Goal: Use online tool/utility: Utilize a website feature to perform a specific function

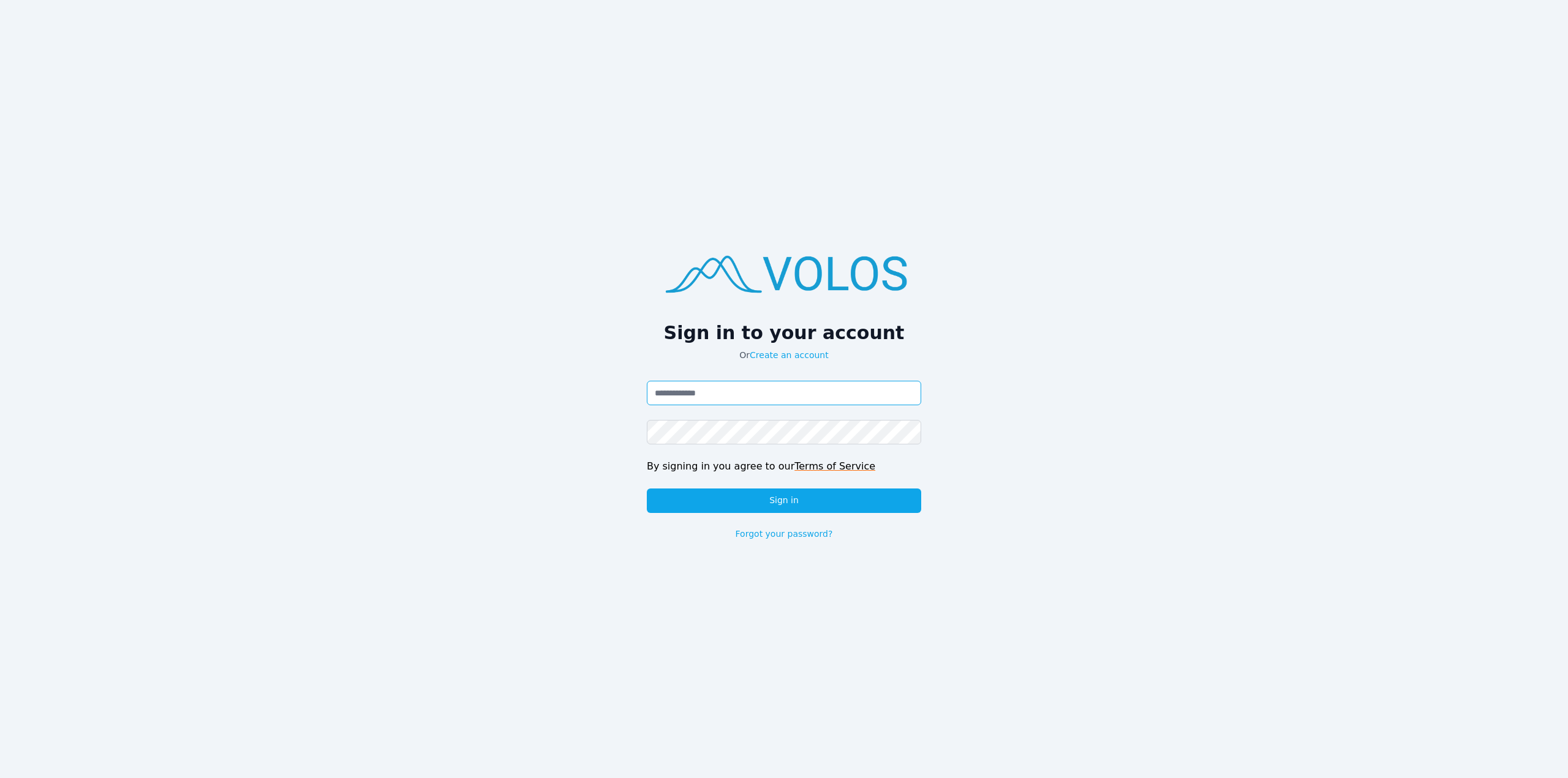
click at [820, 395] on input "Email address" at bounding box center [784, 393] width 274 height 25
click at [647, 488] on button "Sign in" at bounding box center [784, 500] width 274 height 25
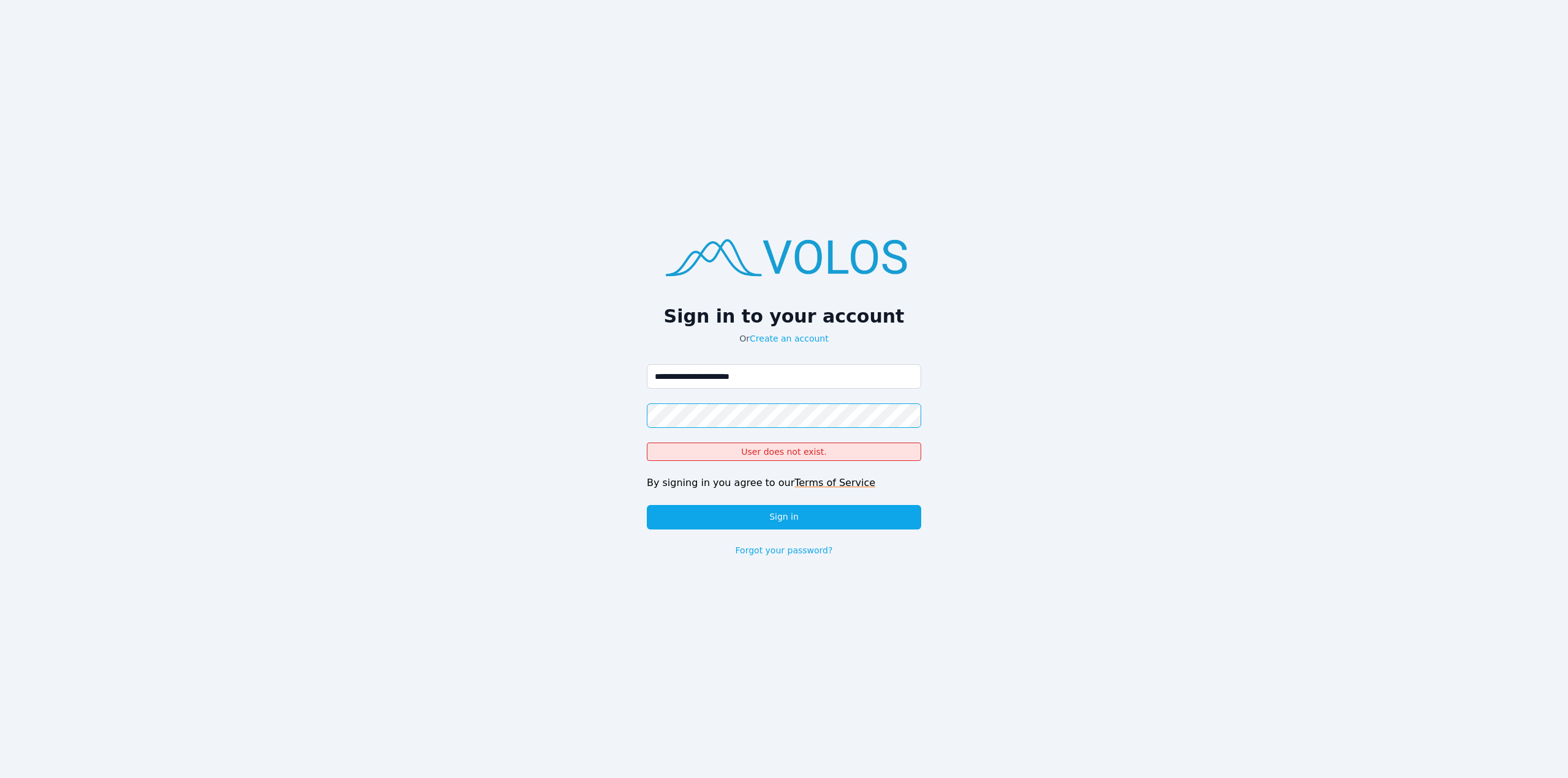
click at [552, 389] on div "**********" at bounding box center [784, 389] width 1568 height 778
click at [744, 379] on input "**********" at bounding box center [784, 376] width 274 height 25
type input "**********"
click at [647, 506] on button "Sign in" at bounding box center [784, 517] width 274 height 25
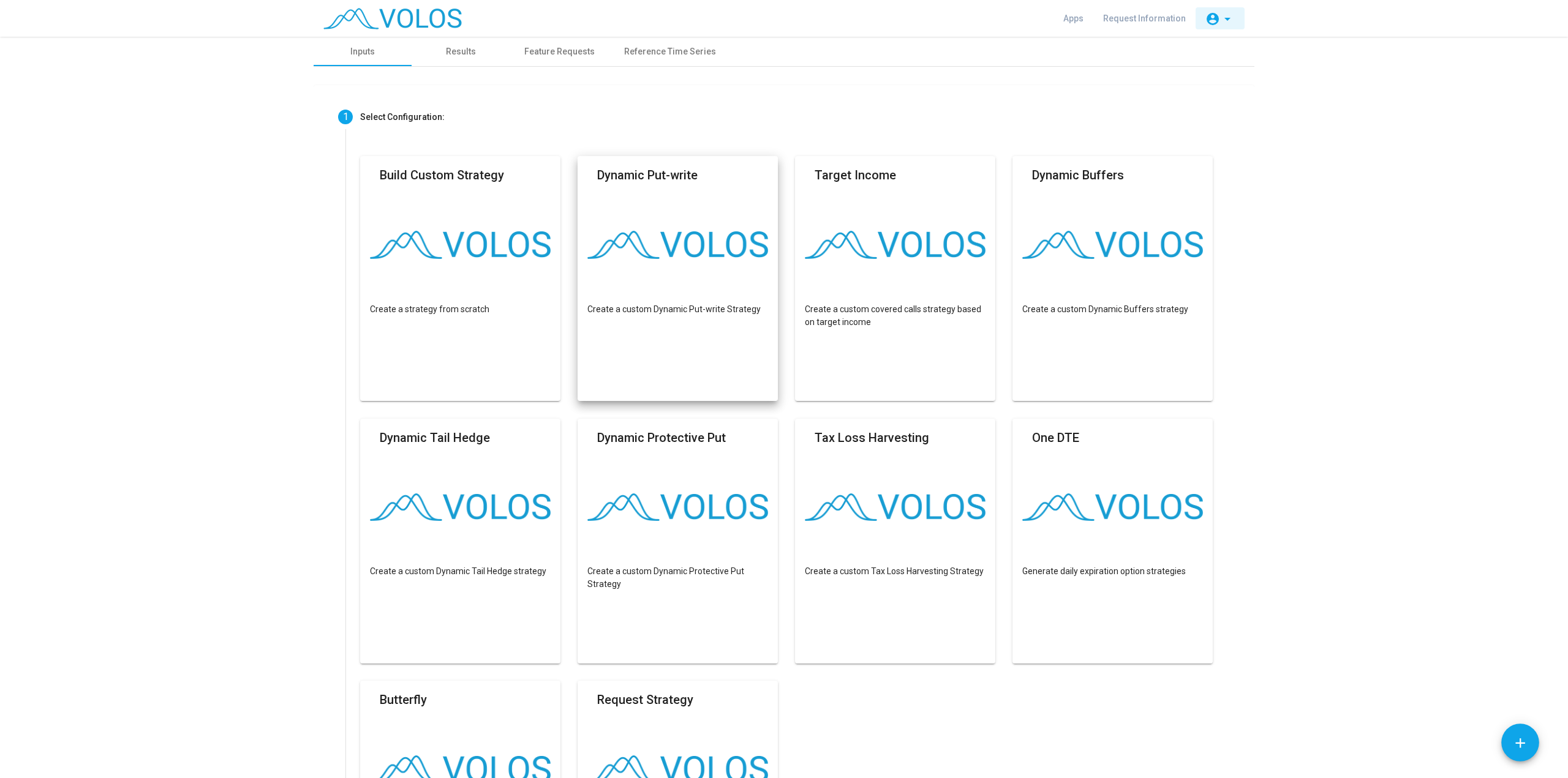
click at [1230, 18] on mat-icon "arrow_drop_down" at bounding box center [1227, 19] width 15 height 15
click at [1230, 18] on div at bounding box center [784, 389] width 1568 height 778
click at [820, 182] on mat-card-title "Target Income" at bounding box center [855, 175] width 81 height 18
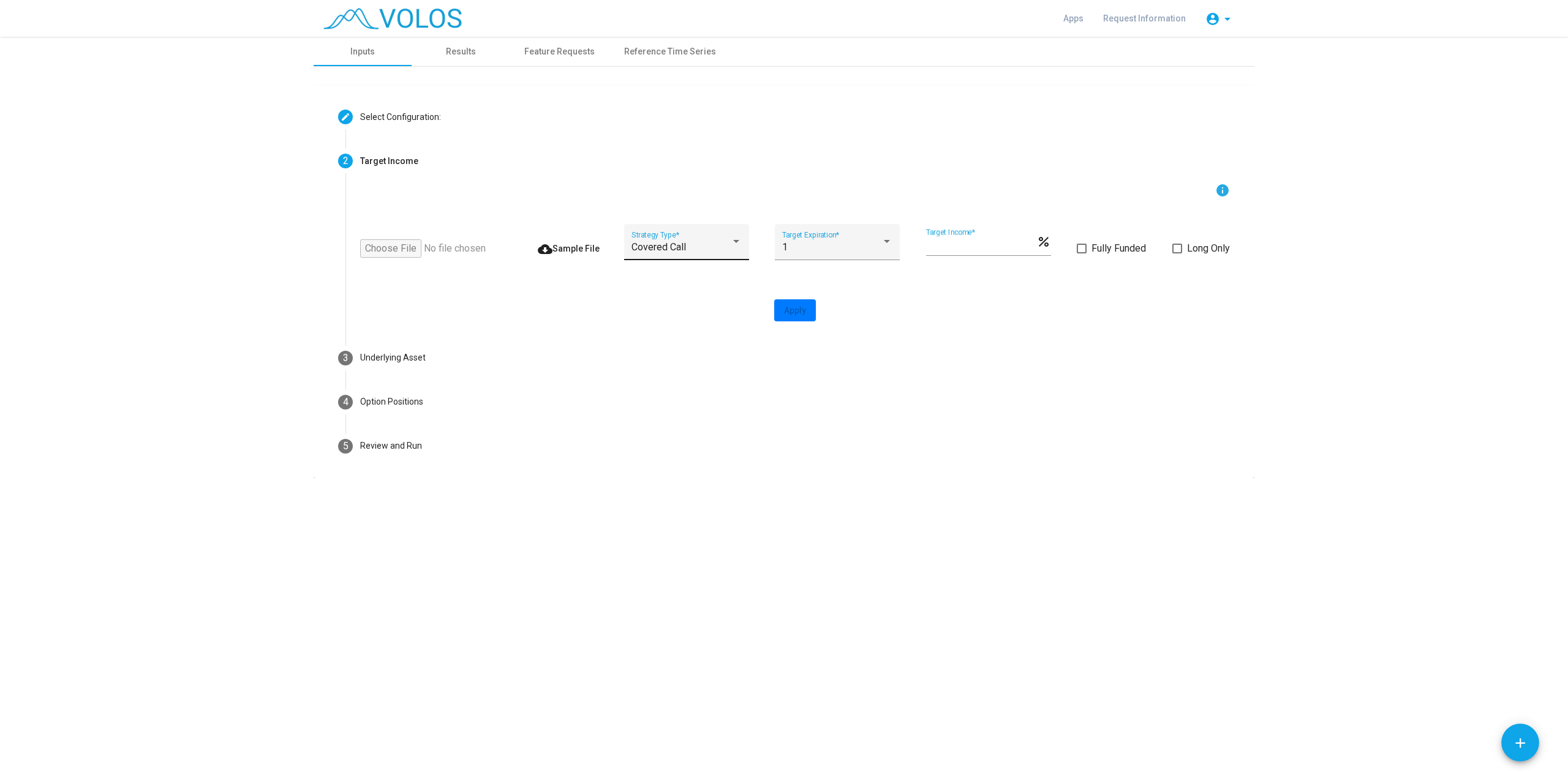
click at [685, 251] on div "Covered Call" at bounding box center [681, 248] width 99 height 11
click at [703, 252] on span "Covered Call" at bounding box center [685, 247] width 110 height 29
click at [885, 250] on div "1" at bounding box center [836, 248] width 110 height 11
click at [885, 250] on mat-option "1" at bounding box center [836, 247] width 130 height 29
click at [1122, 250] on span "Fully Funded" at bounding box center [1119, 249] width 55 height 15
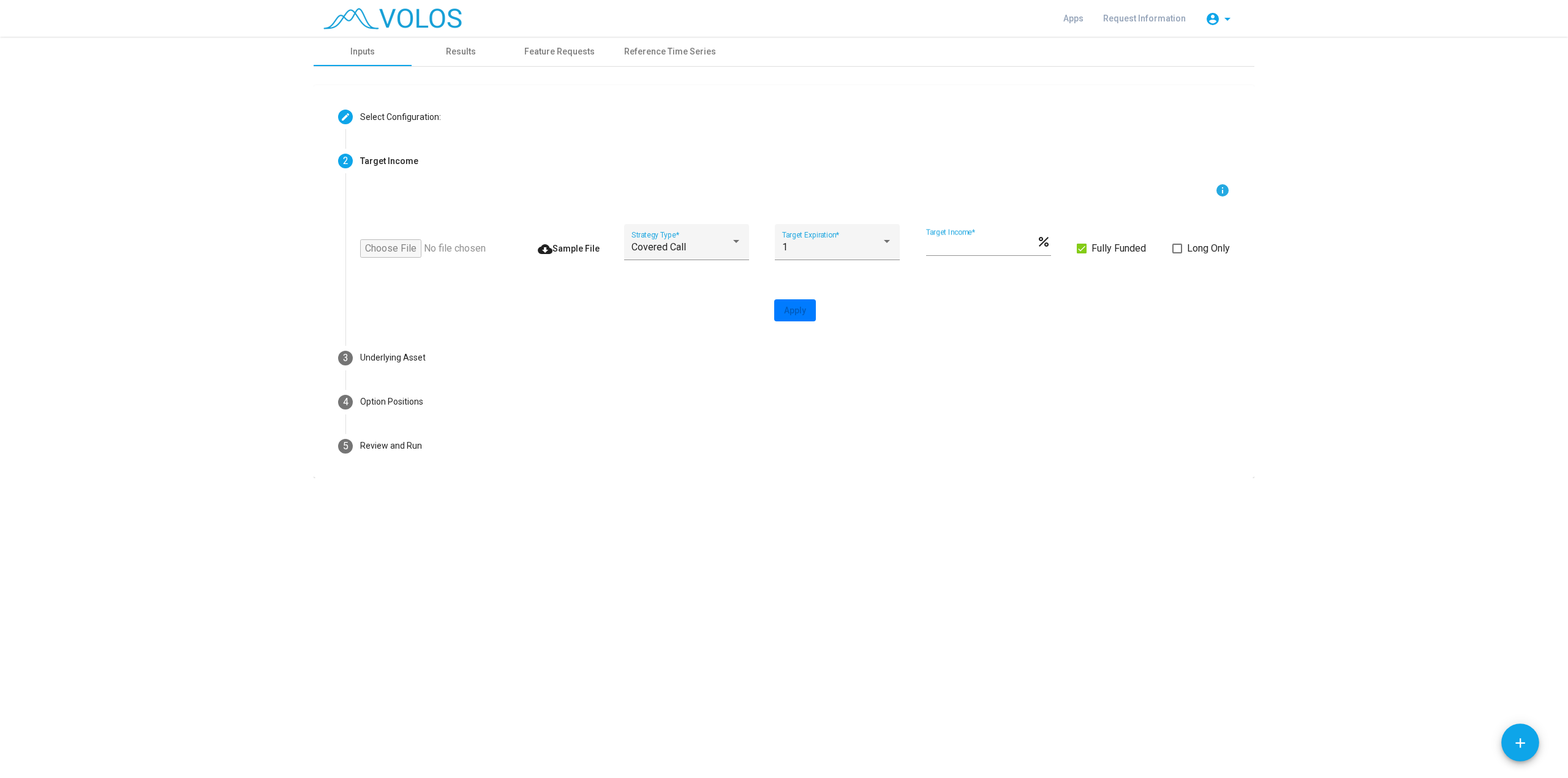
click at [1232, 249] on div "info cloud_download Sample File Covered Call Strategy Type * 1 Target Expiratio…" at bounding box center [794, 260] width 899 height 153
click at [1226, 249] on span "Long Only" at bounding box center [1208, 249] width 43 height 15
click at [1100, 246] on span "Fully Funded" at bounding box center [1119, 249] width 55 height 15
click at [1190, 250] on span "Long Only" at bounding box center [1208, 249] width 43 height 15
click at [713, 244] on div "Covered Call" at bounding box center [681, 248] width 99 height 11
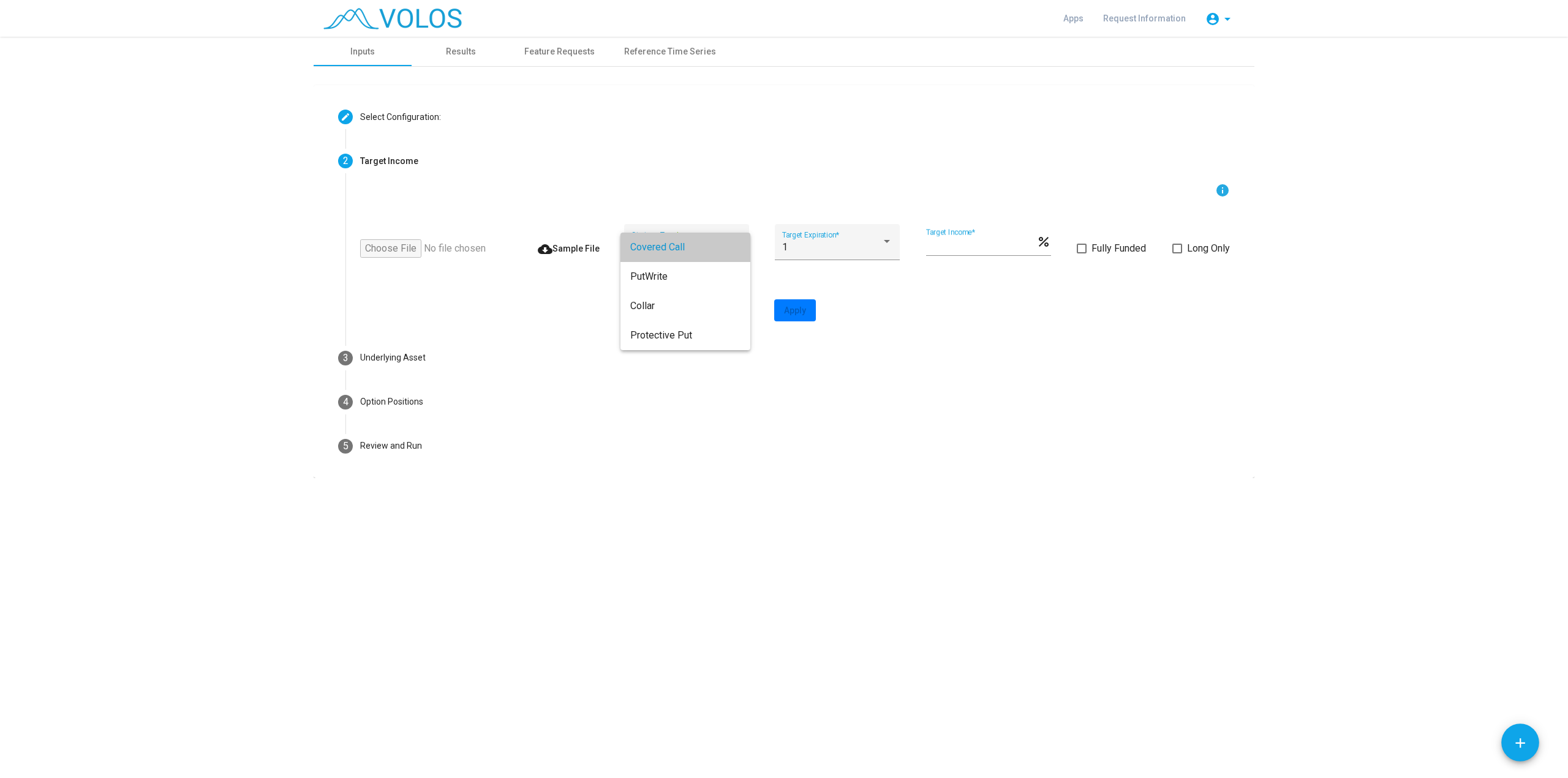
click at [711, 256] on span "Covered Call" at bounding box center [685, 247] width 110 height 29
click at [860, 250] on div "1" at bounding box center [831, 248] width 99 height 11
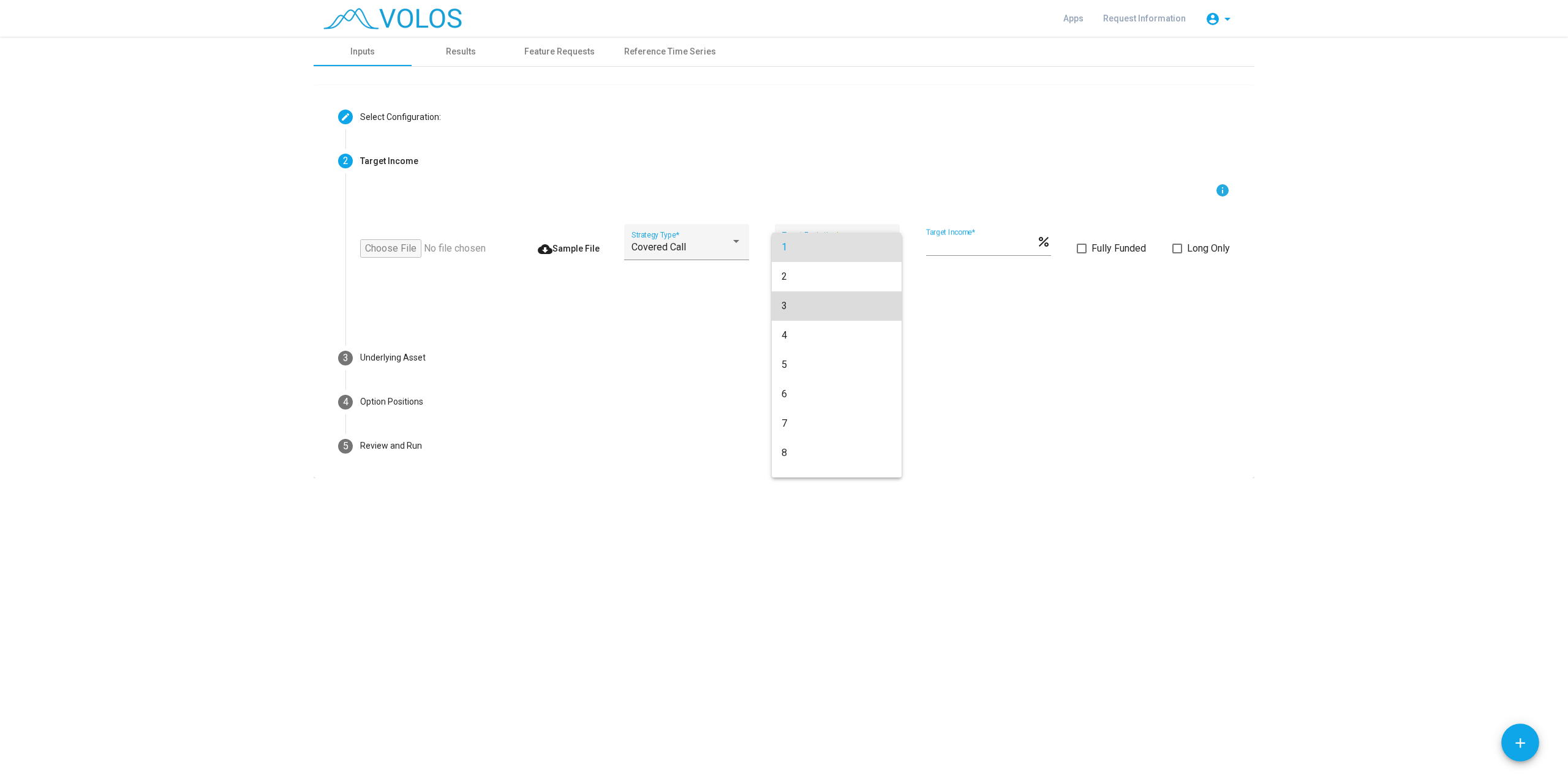
click at [839, 298] on span "3" at bounding box center [836, 306] width 110 height 29
click at [995, 233] on div "* Target Income *" at bounding box center [980, 242] width 110 height 27
click at [405, 252] on input "file" at bounding box center [430, 249] width 141 height 18
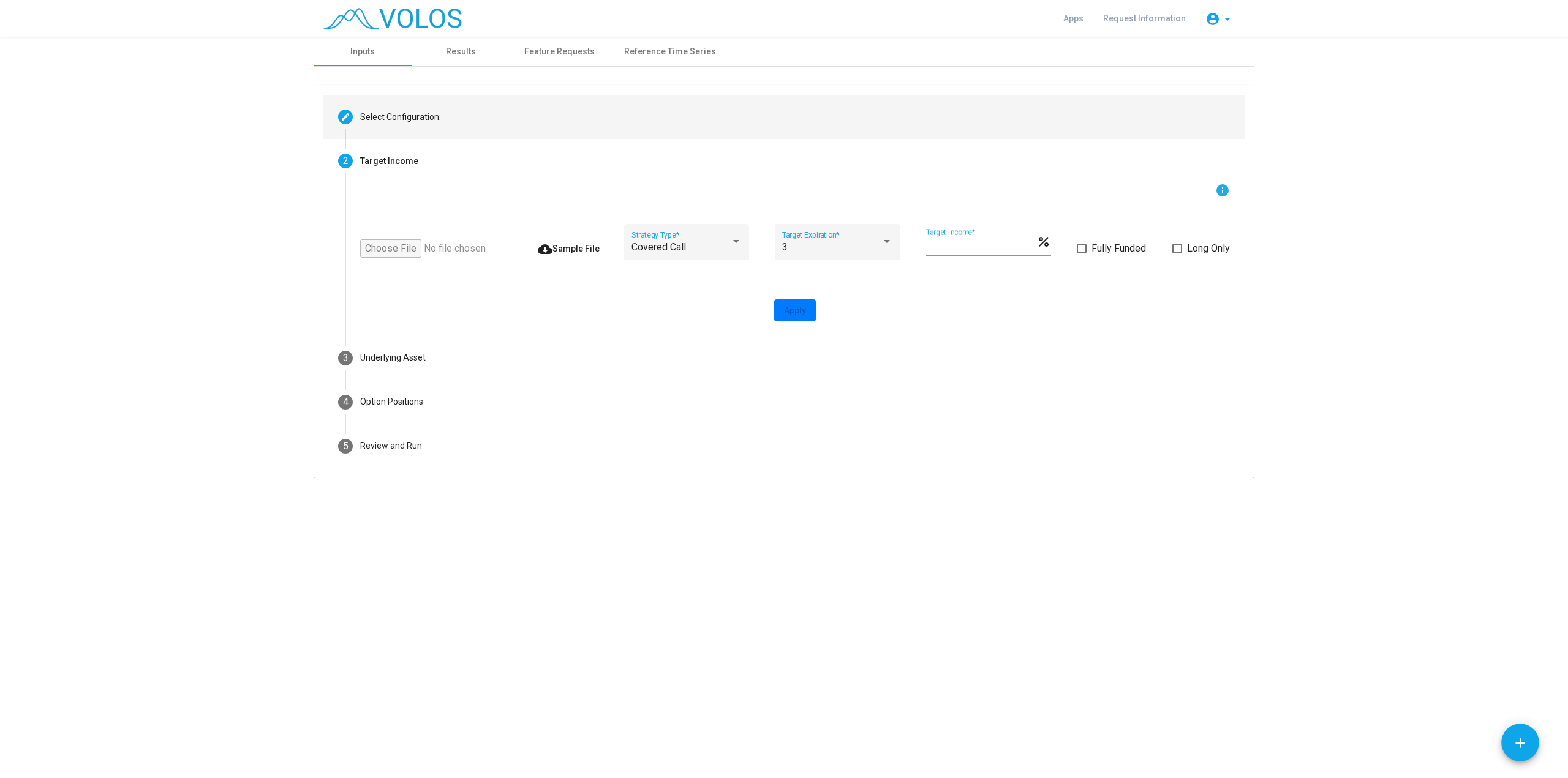
click at [383, 112] on div "Select Configuration:" at bounding box center [400, 118] width 81 height 13
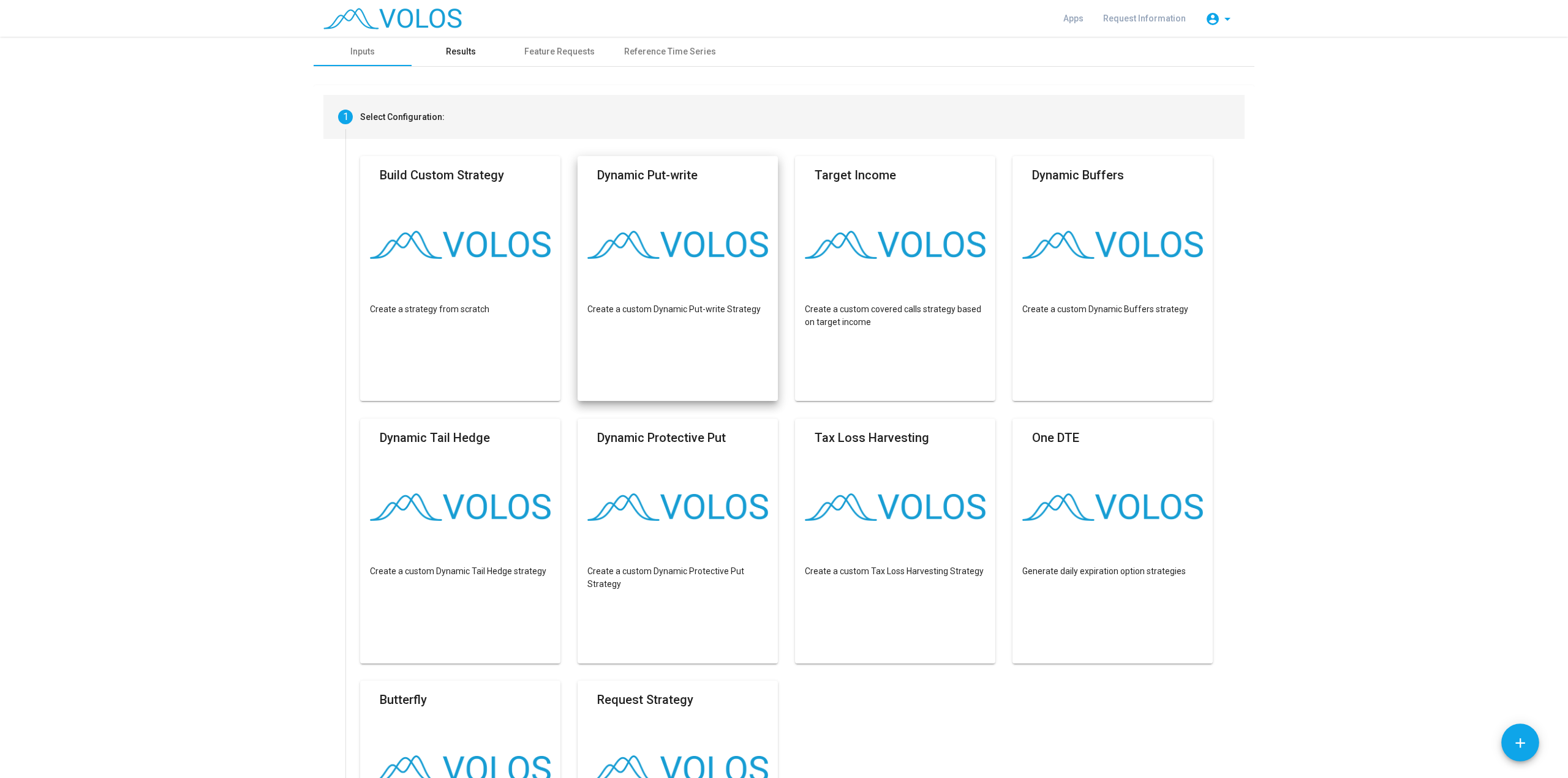
drag, startPoint x: 442, startPoint y: 57, endPoint x: 444, endPoint y: 81, distance: 24.1
click at [442, 67] on mat-tab-header "Inputs Results Feature Requests Reference Time Series" at bounding box center [784, 51] width 941 height 30
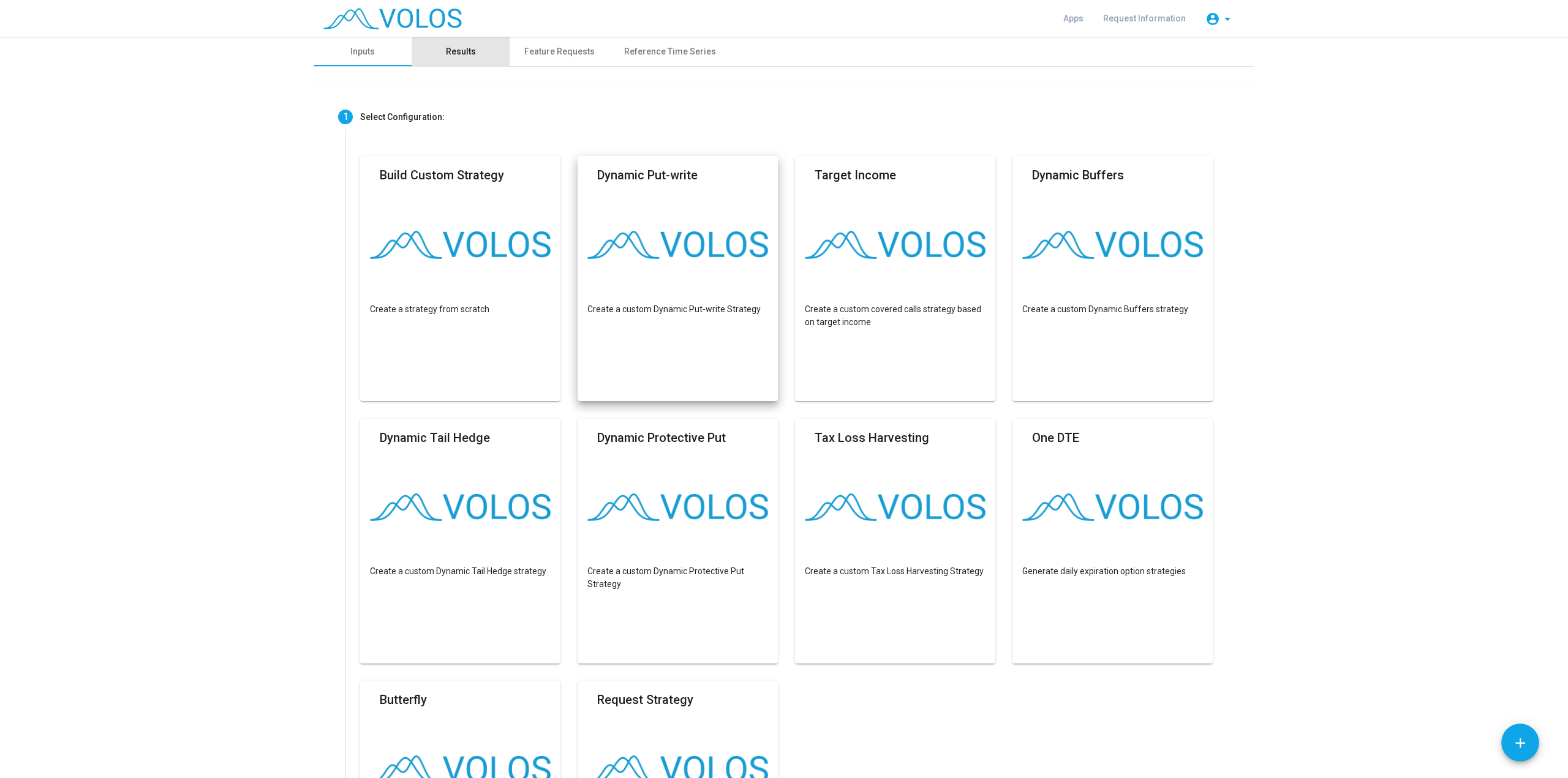
click at [479, 42] on div "Results" at bounding box center [461, 51] width 98 height 29
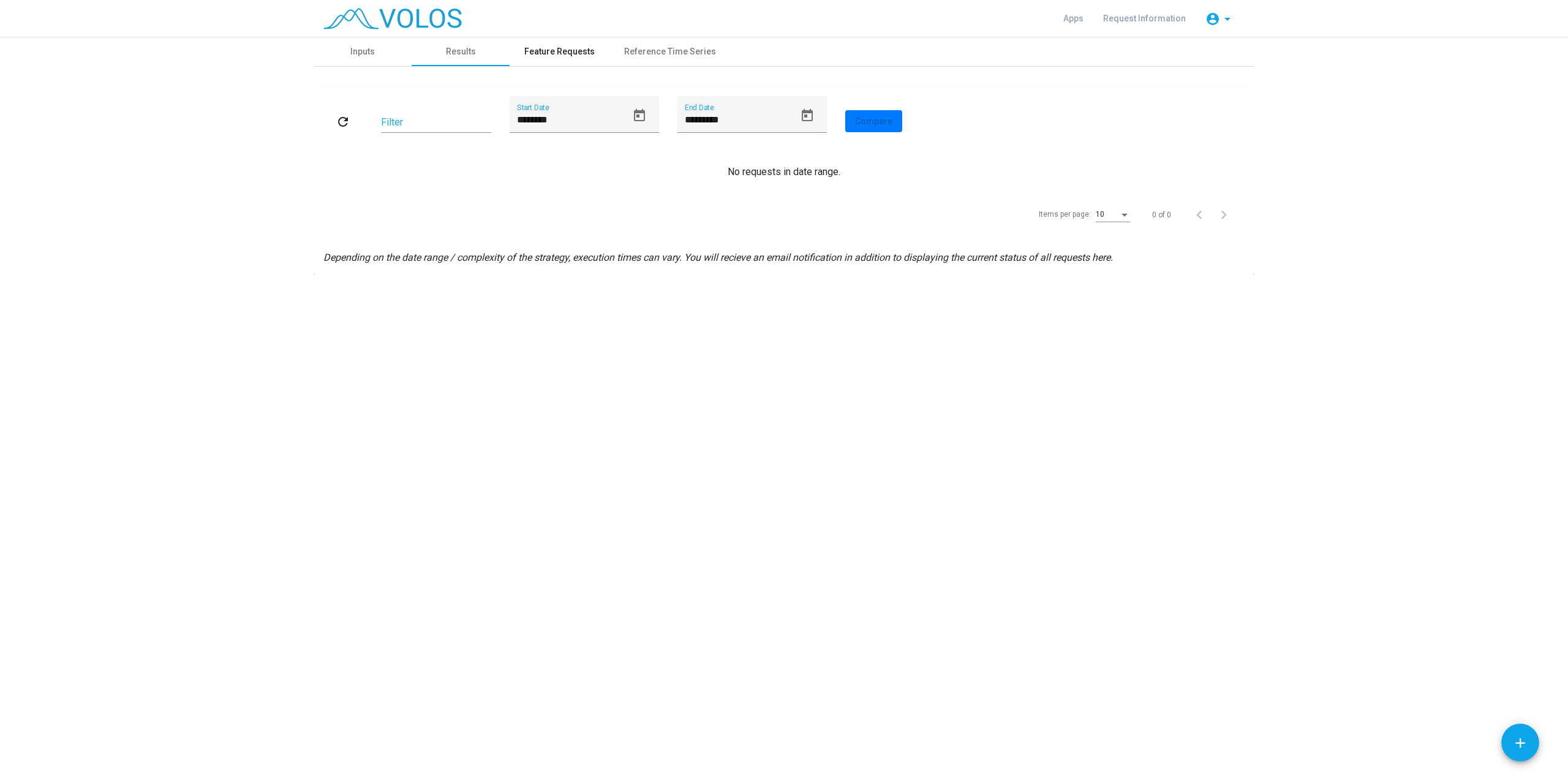
click at [564, 53] on div "Feature Requests" at bounding box center [559, 52] width 70 height 13
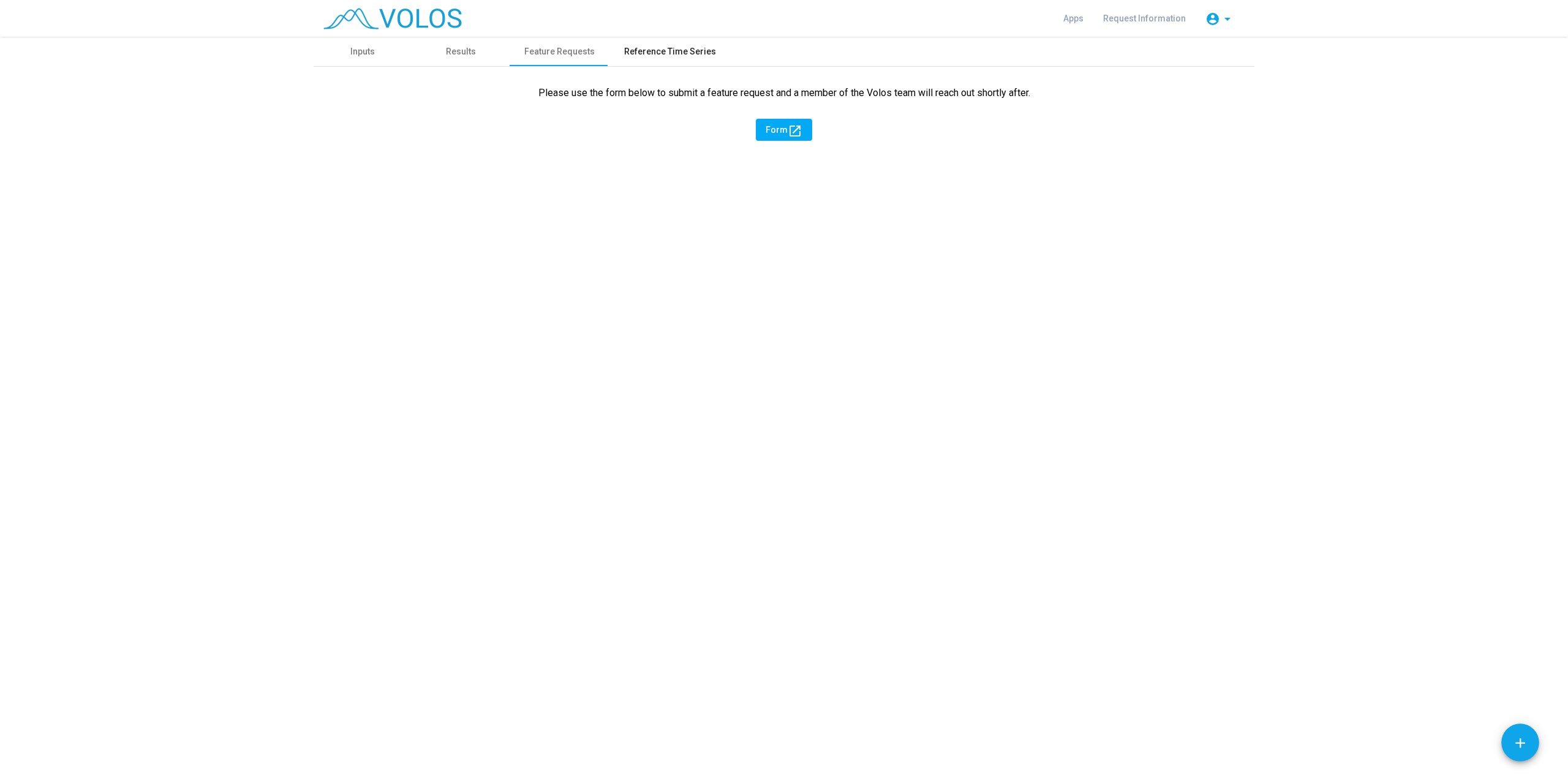
click at [649, 56] on div "Reference Time Series" at bounding box center [670, 52] width 92 height 13
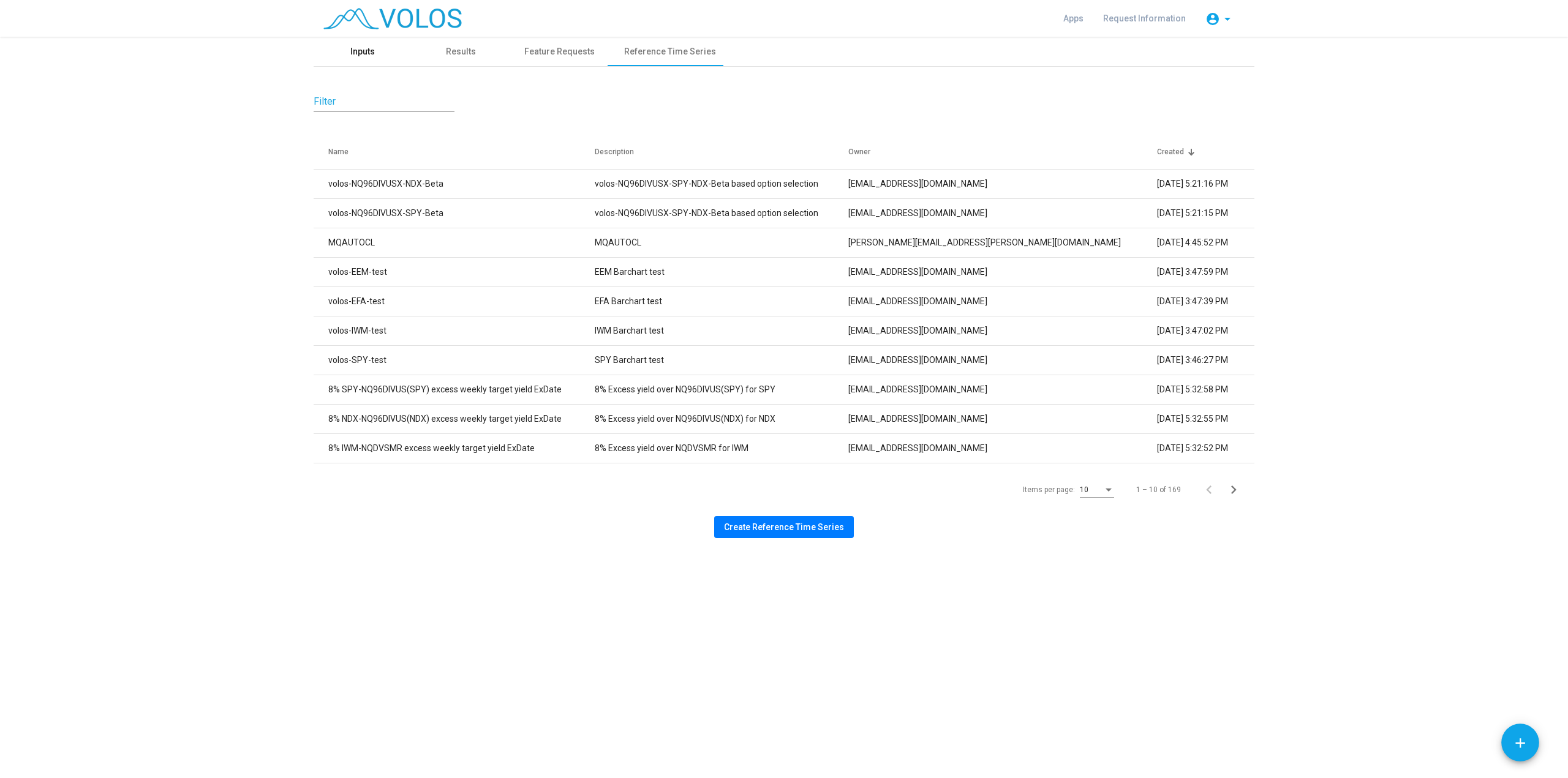
click at [390, 59] on div "Inputs" at bounding box center [363, 51] width 98 height 29
